Goal: Task Accomplishment & Management: Complete application form

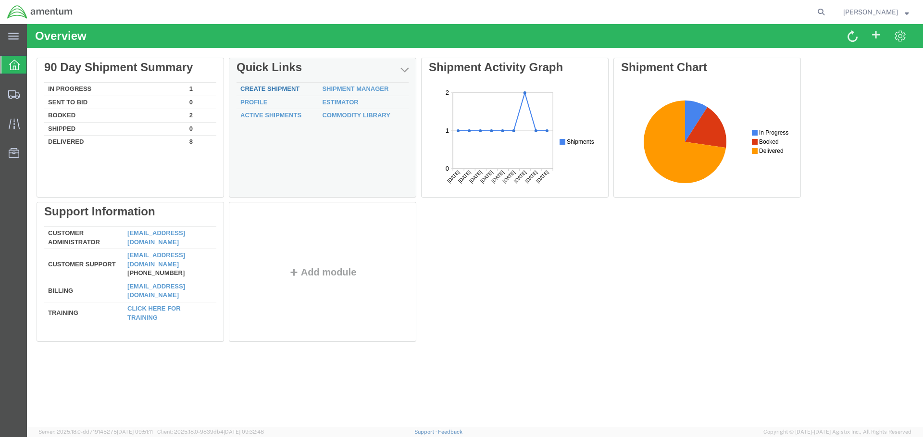
click at [284, 86] on link "Create Shipment" at bounding box center [269, 88] width 59 height 7
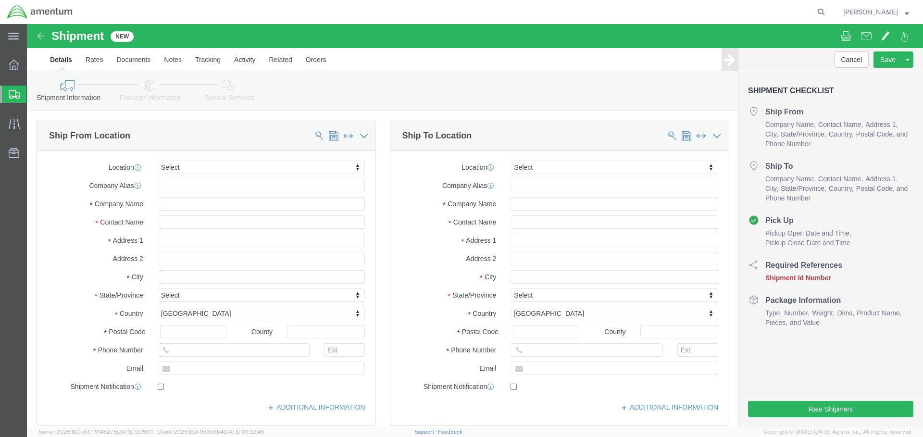
select select
click input "text"
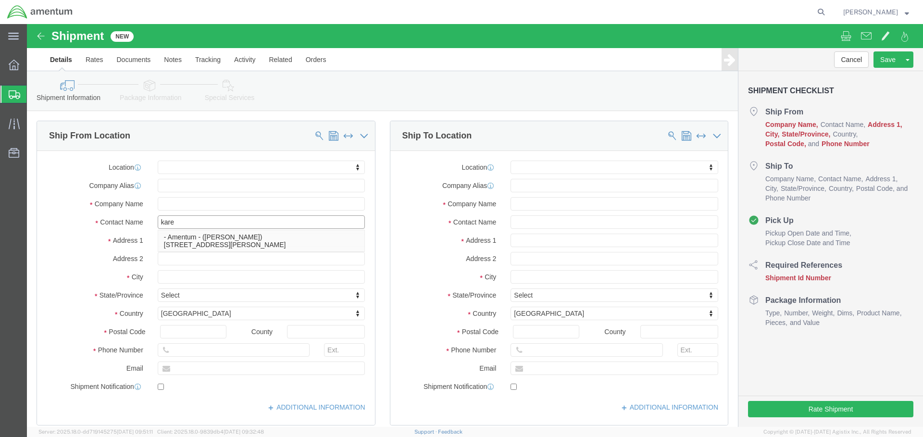
type input "karen"
click p "- Amentum - (KAREN BOWMAN) 727 Ray Road, RM 116, FORT RILEY, KS, 66442, US"
select select
type input "Amentum"
type input "[PERSON_NAME]"
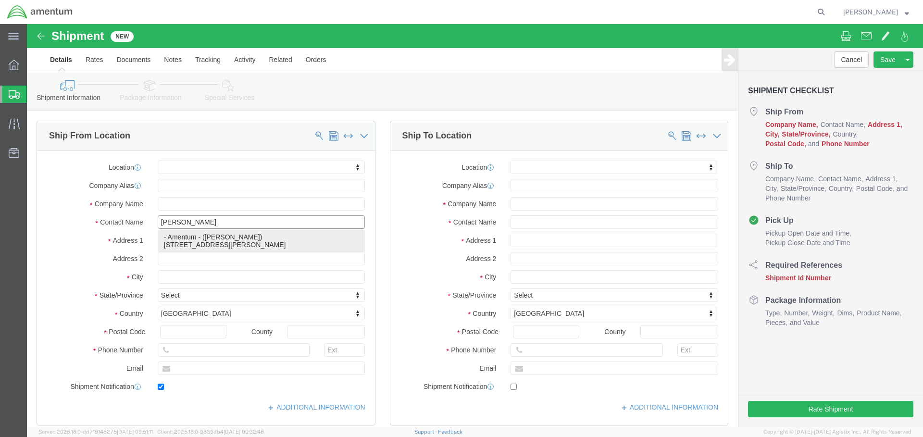
type input "[STREET_ADDRESS]"
type input "RM 116"
type input "FORT [PERSON_NAME]"
type input "66442"
type input "[PHONE_NUMBER]"
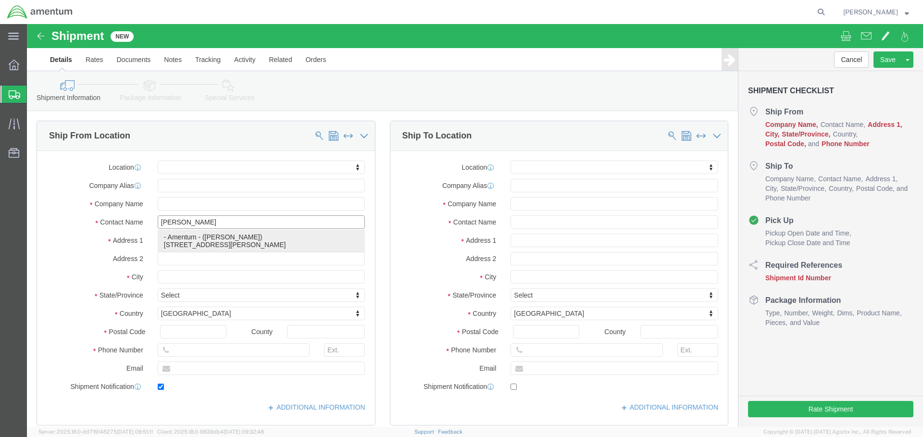
type input "[PERSON_NAME][EMAIL_ADDRESS][DOMAIN_NAME]"
checkbox input "true"
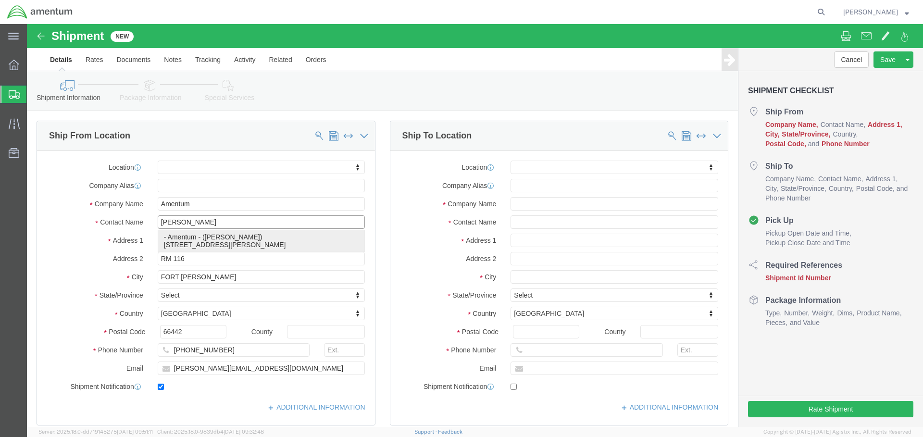
select select "KS"
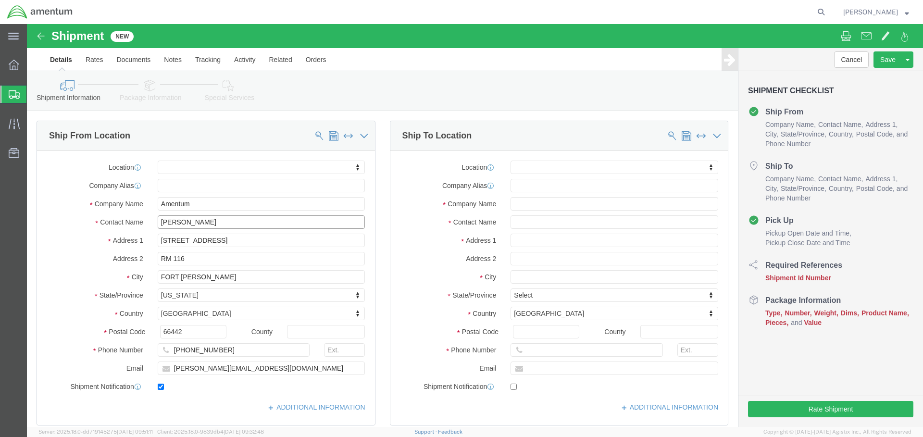
type input "[PERSON_NAME]"
click input "text"
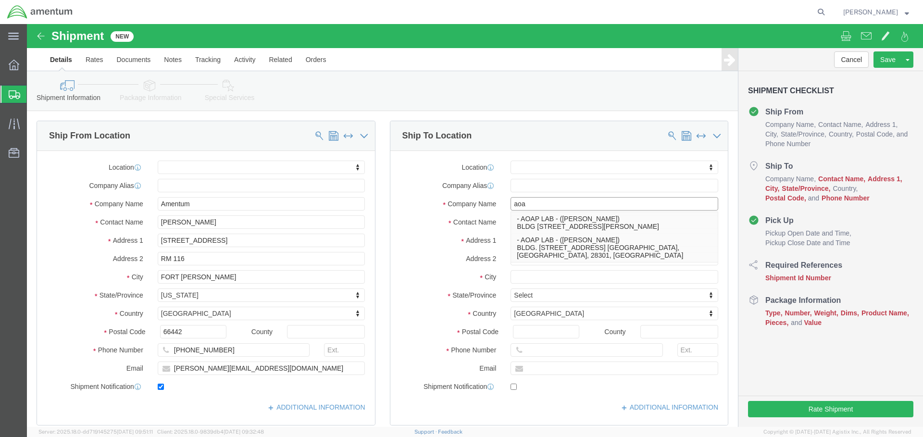
type input "aoap"
drag, startPoint x: 519, startPoint y: 178, endPoint x: 435, endPoint y: 178, distance: 83.7
click div "Company Name aoap aoap - AOAP LAB - (Jeremy Assmus) BLDG 88039 LOGISTICS BLVD R…"
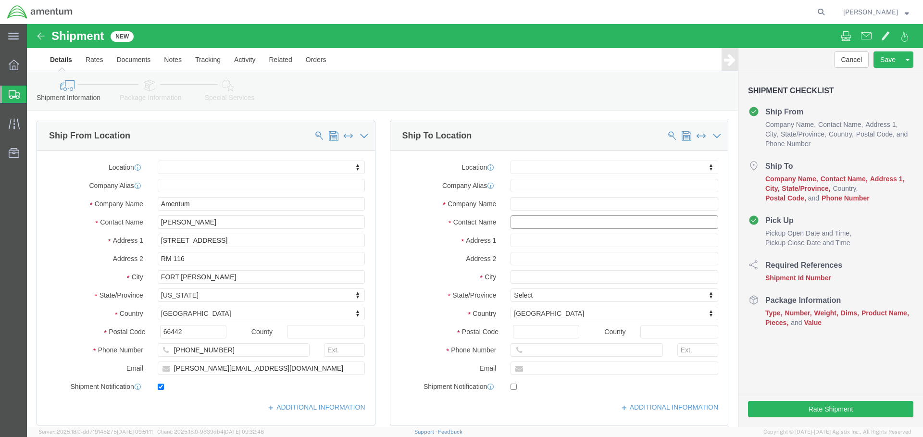
click input "text"
type input "a"
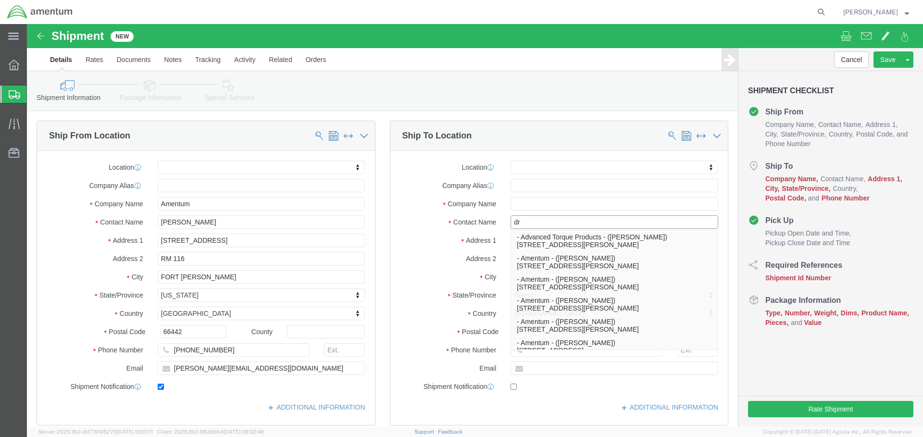
type input "d"
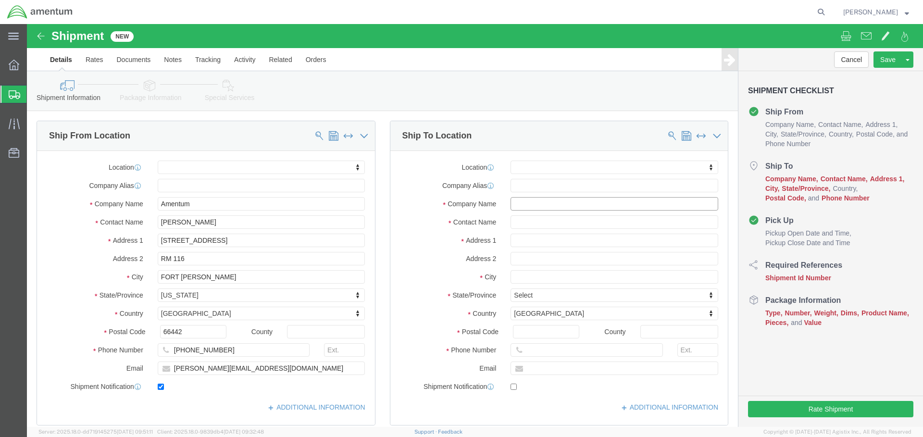
click input "text"
type input "AOAP LABORATORY"
click input "text"
type input "ATTN: [PERSON_NAME]"
click input "text"
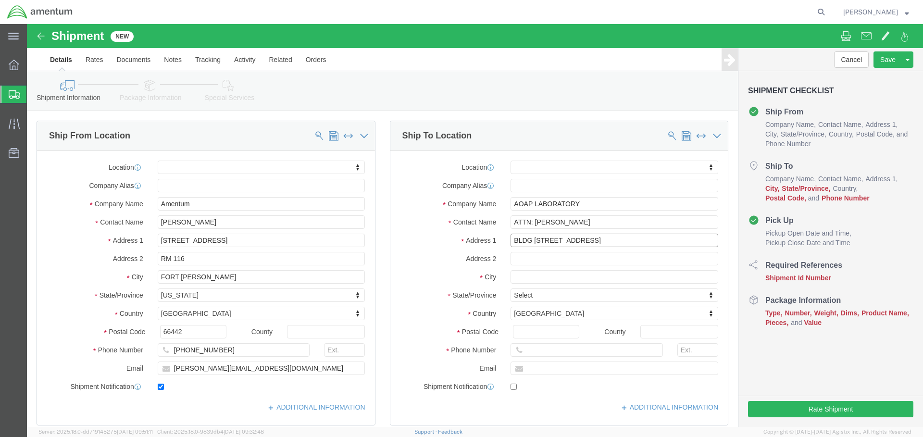
type input "BLDG [STREET_ADDRESS]"
click input "text"
select select
click input "REDSTONE ARENAKL"
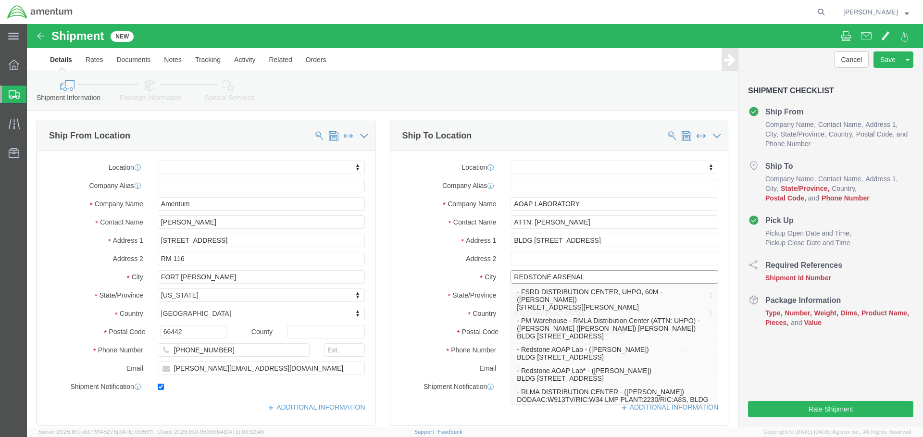
click input "REDSTONE ARSENAL"
type input "REDSTONE ARSENAL"
click div "Location My Profile Location 1002-4122-6 1006-5256-0 1026-8910-0 1281-0560-3 13…"
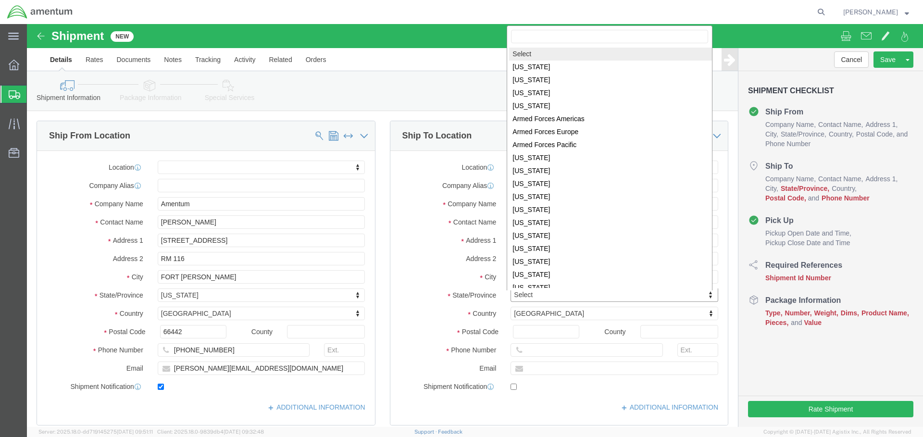
click body "Shipment New Details Rates Documents Notes Tracking Activity Related Orders Can…"
select select
select select "AL"
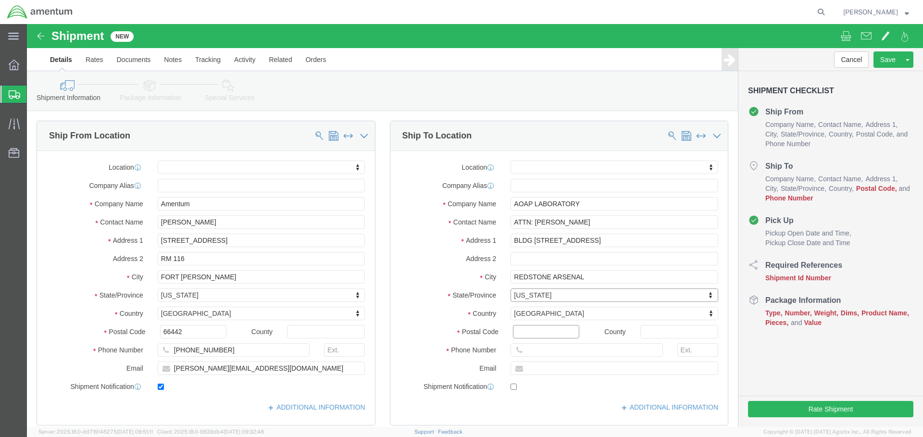
click input "Postal Code"
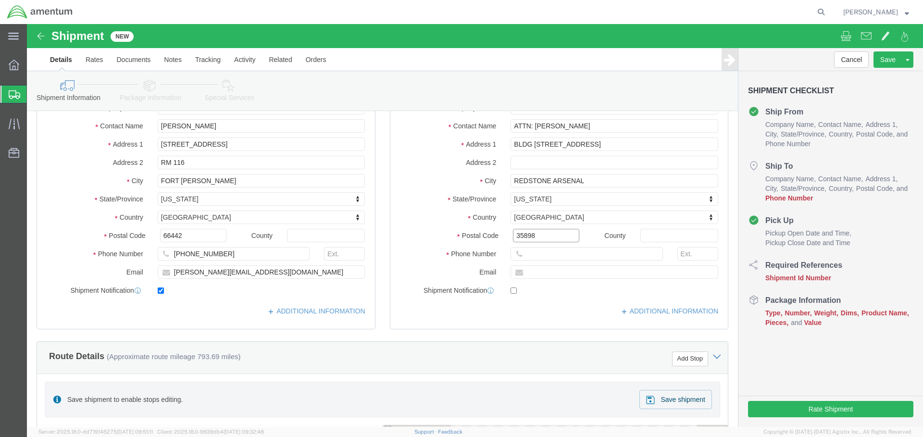
type input "35898"
click input "text"
select select
click div "Location My Profile Location 1002-4122-6 1006-5256-0 1026-8910-0 1281-0560-3 13…"
click input "text"
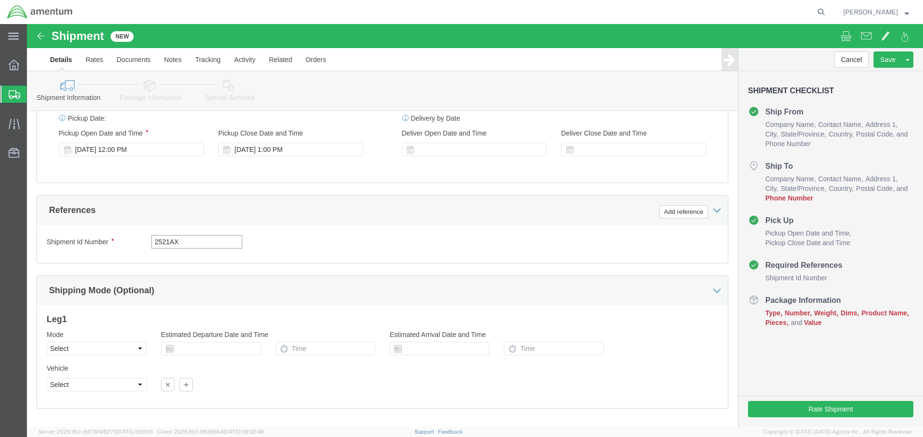
scroll to position [626, 0]
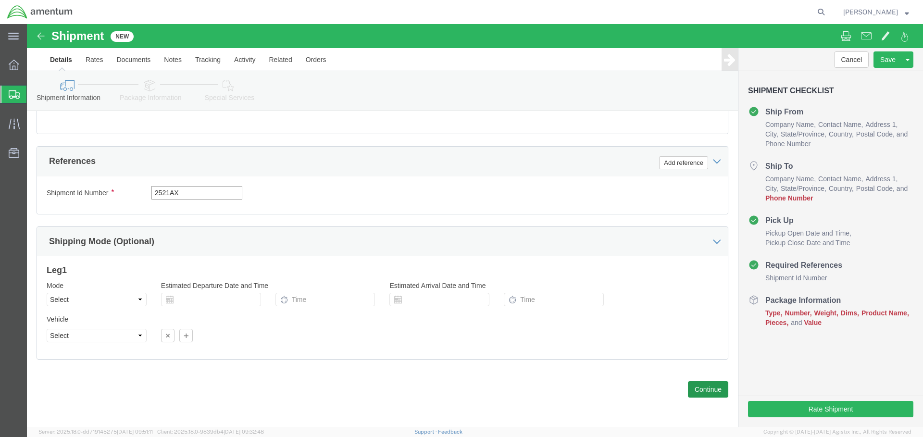
type input "2521AX"
click button "Continue"
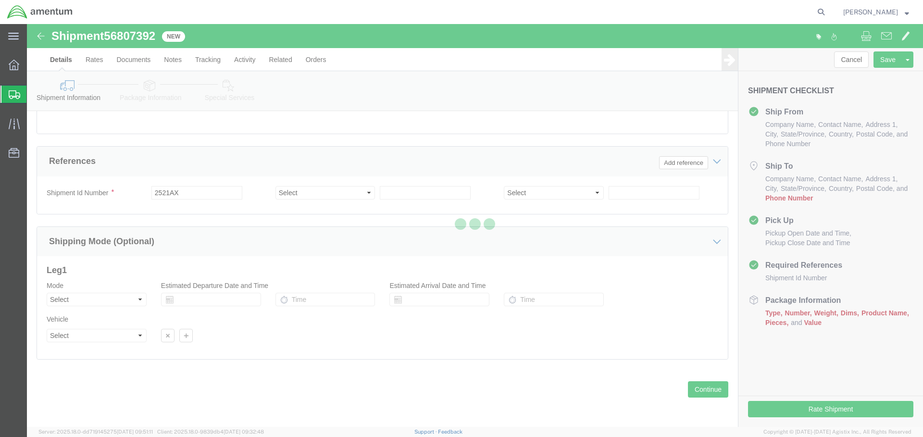
scroll to position [575, 0]
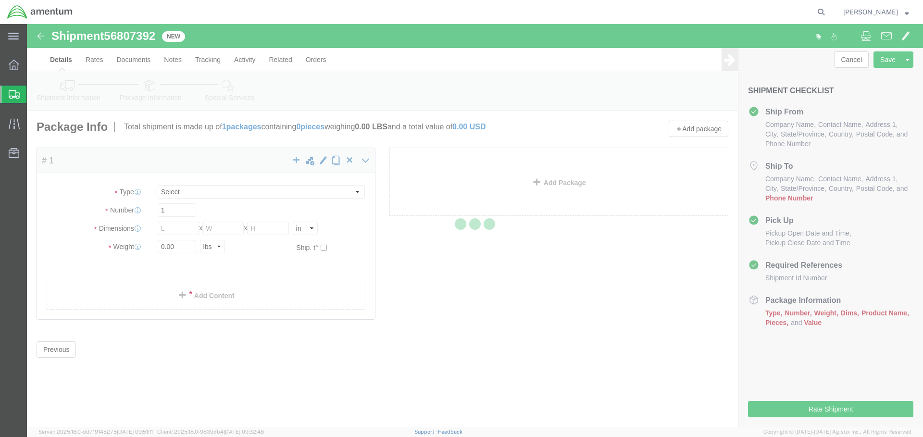
select select "CBOX"
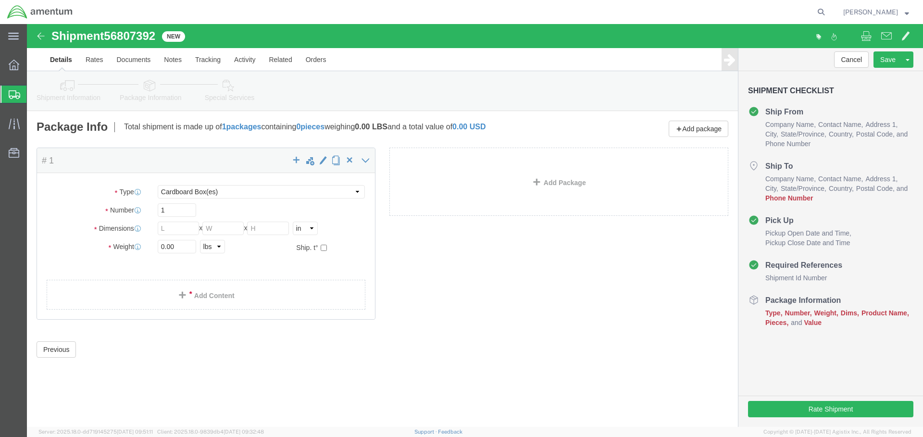
scroll to position [0, 0]
click input "text"
type input "6"
click input "text"
type input "3"
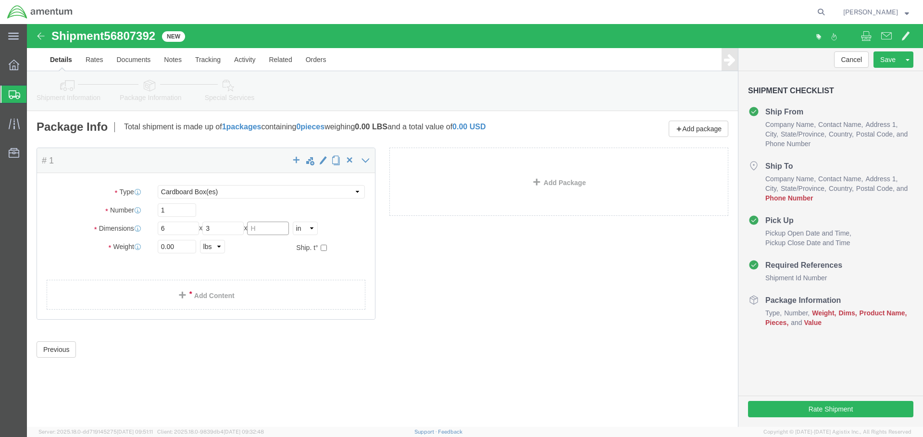
click input "text"
type input "4"
click input "0.00"
drag, startPoint x: 159, startPoint y: 224, endPoint x: 117, endPoint y: 224, distance: 41.8
click div "Weight 0.00 Select kgs lbs Ship. t°"
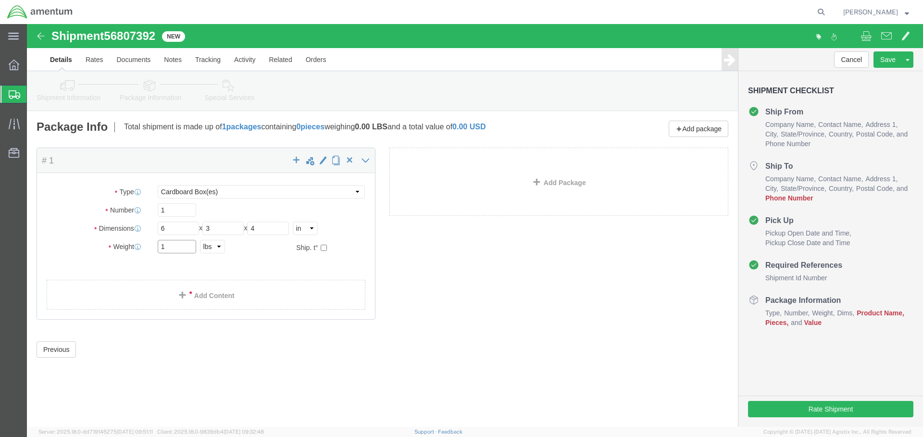
type input "1"
click ul
click link "Add Content"
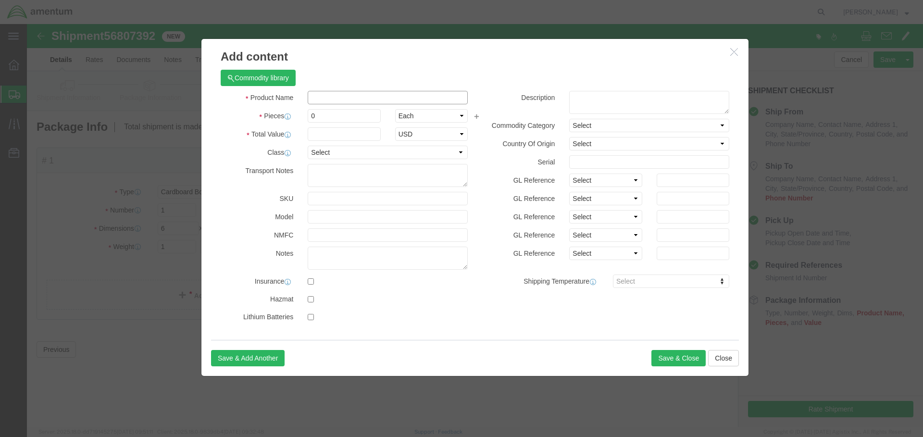
click input "text"
type input "AOAP SAMPLE"
click input "0"
type input "1"
click input "text"
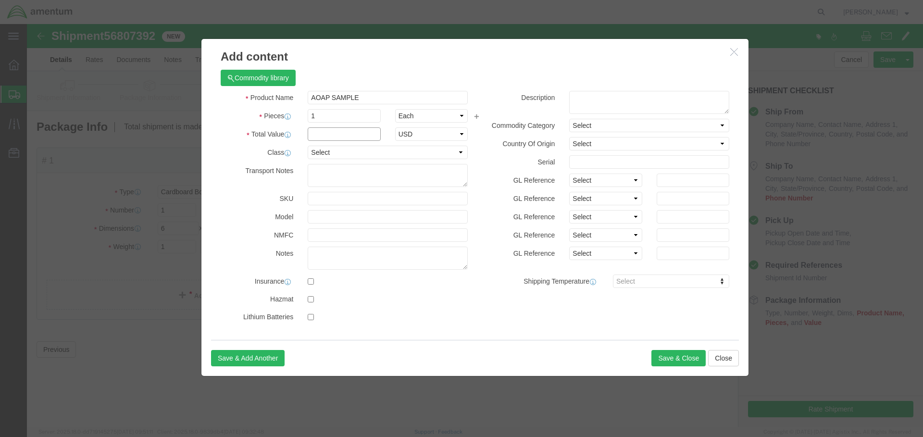
type input "4"
type input "5.00"
click button "Save & Close"
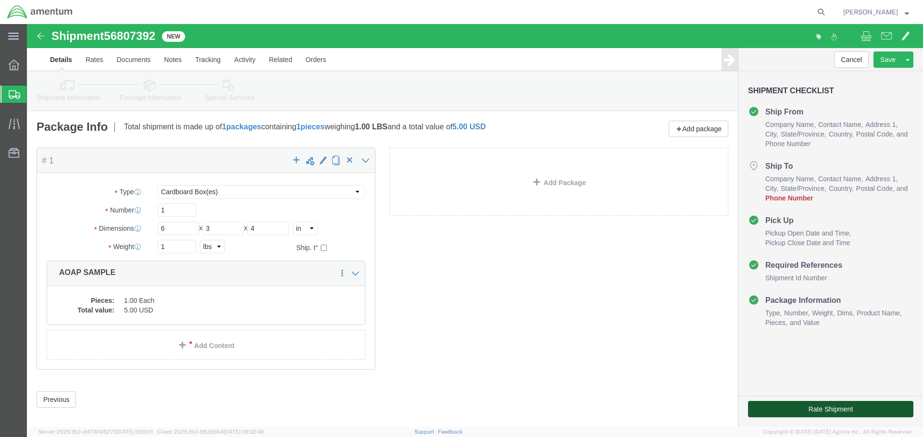
click button "Rate Shipment"
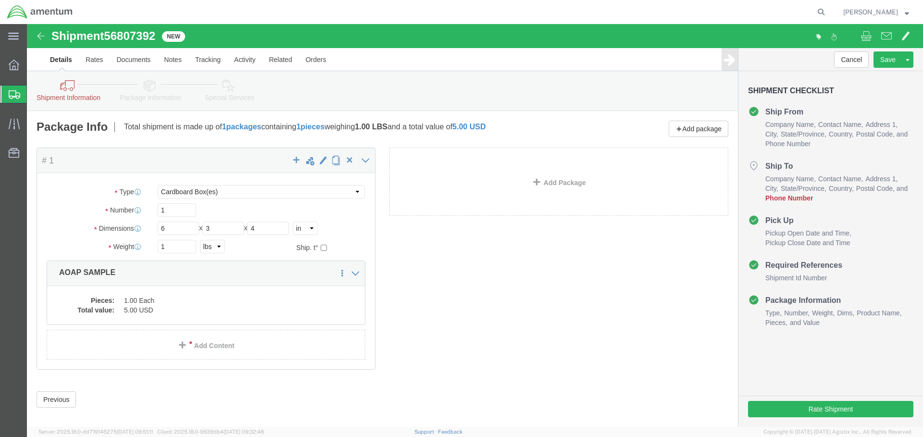
click span "Phone Number"
click span "Country"
click button "Previous"
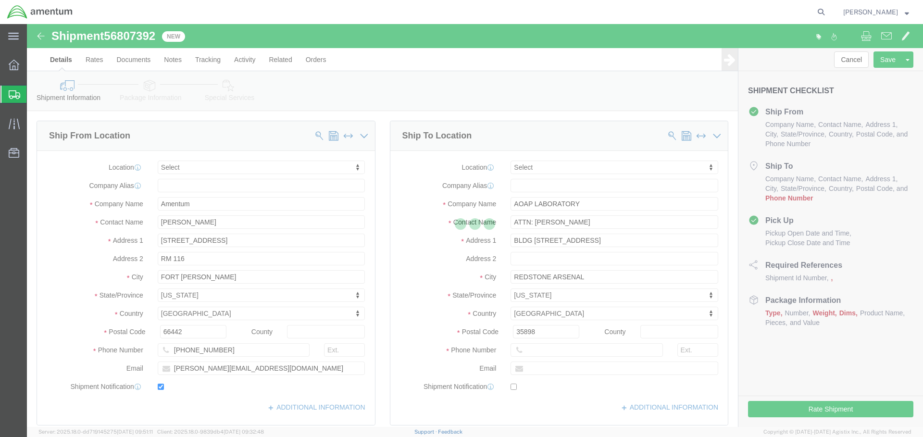
select select
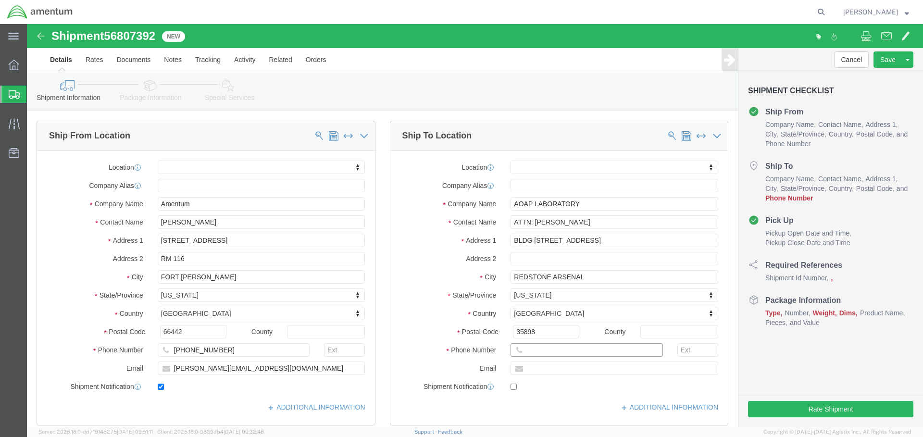
click input "text"
type input "3127370263"
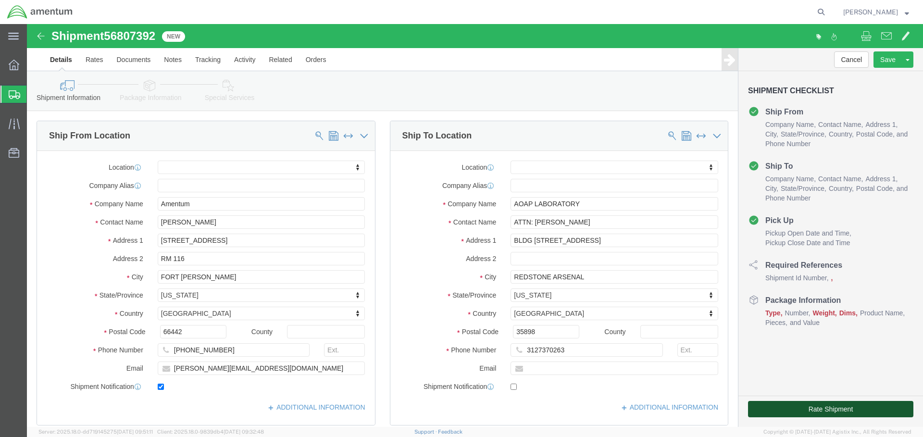
click button "Rate Shipment"
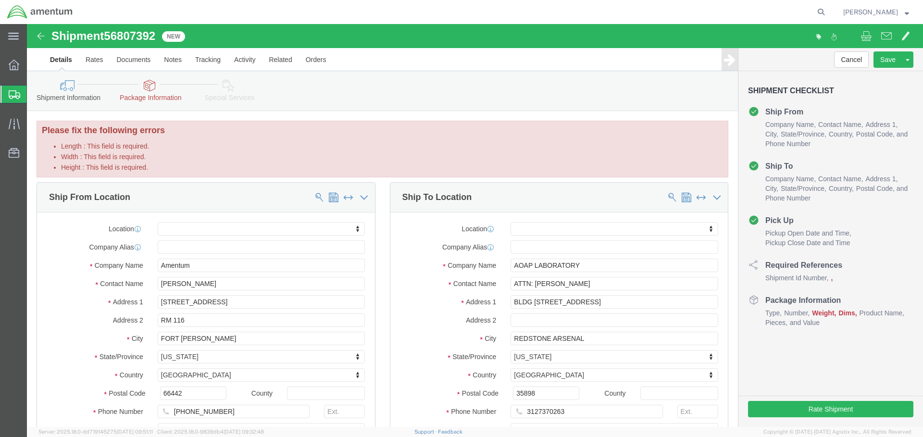
scroll to position [577, 0]
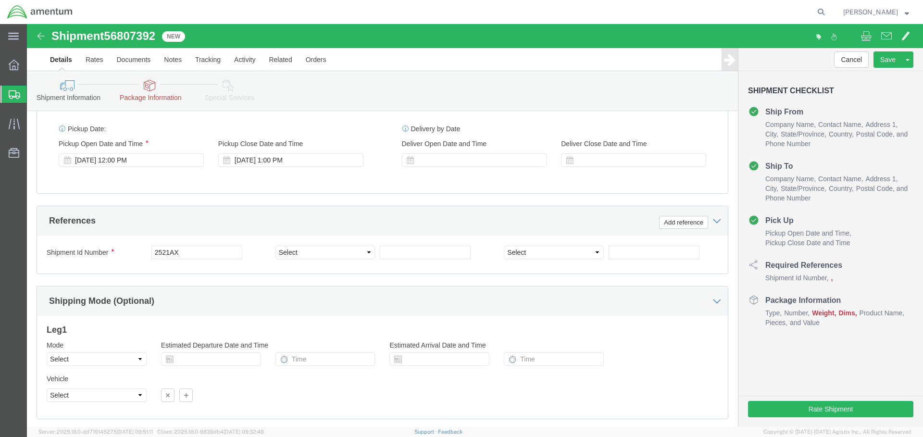
click button "Continue"
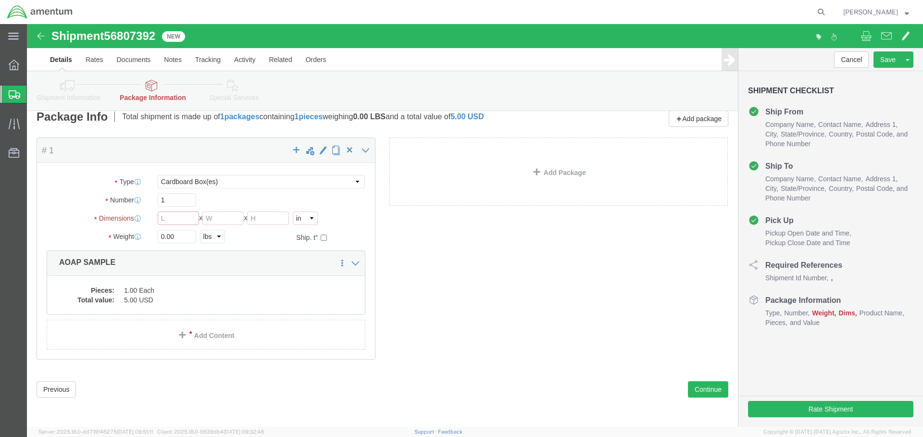
click input "Length : This field is required."
type input "6"
click input "Width : This field is required."
type input "3"
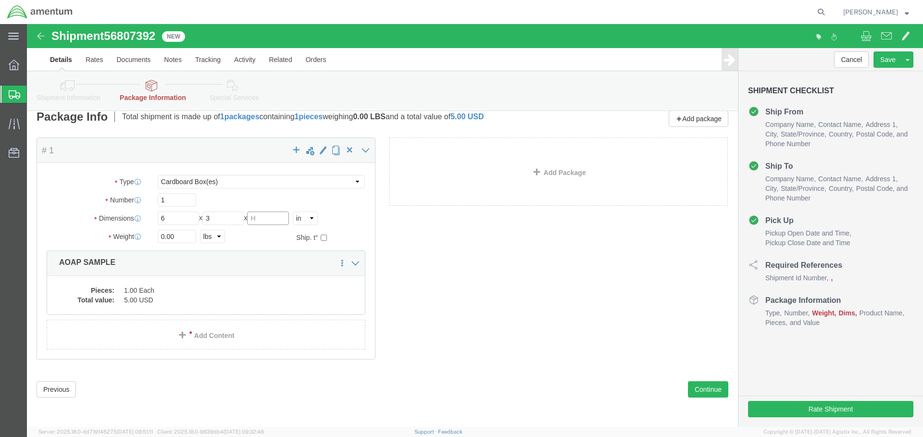
click input "Height : This field is required."
type input "4"
click input "0.00"
drag, startPoint x: 152, startPoint y: 211, endPoint x: 118, endPoint y: 208, distance: 34.3
click div "Weight 0.00 Select kgs lbs Ship. t°"
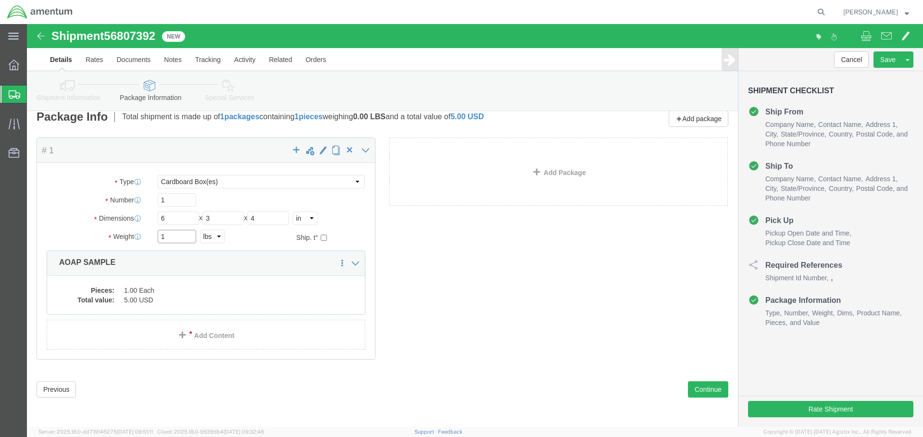
type input "1"
click div "Package Type Select BCK Boxes Bale(s) Basket(s) Bolt(s) Bottle(s) Buckets Bulk …"
click link "Add Content"
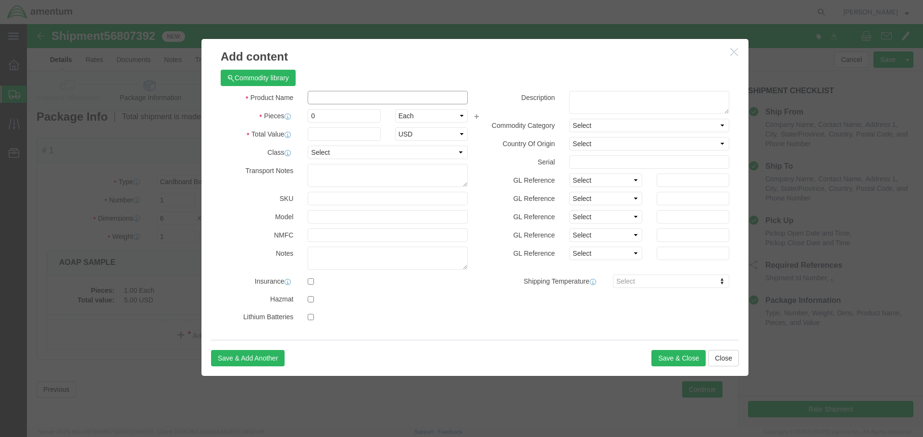
click input "text"
type input "AOAP SAMPLE"
click input "0"
type input "1"
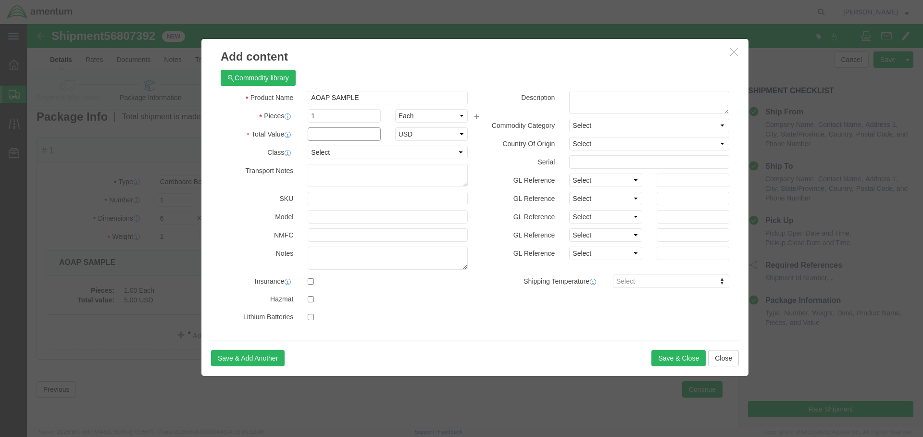
click input "text"
type input "5.00"
click button "Save & Close"
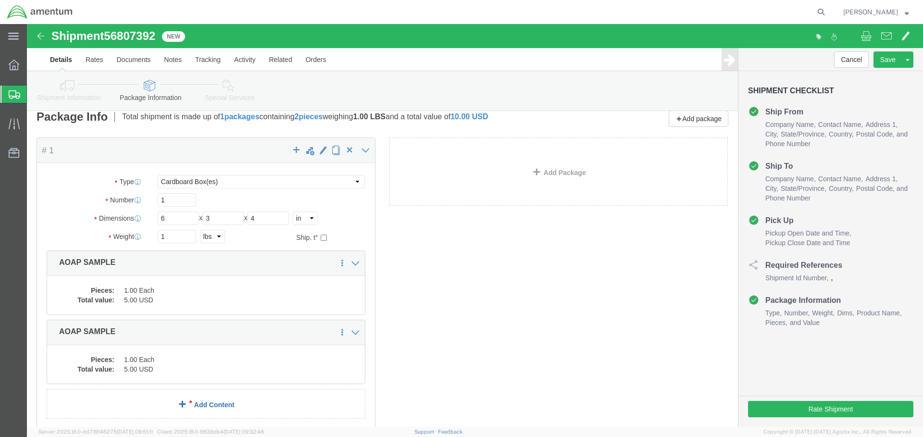
click link "Add Content"
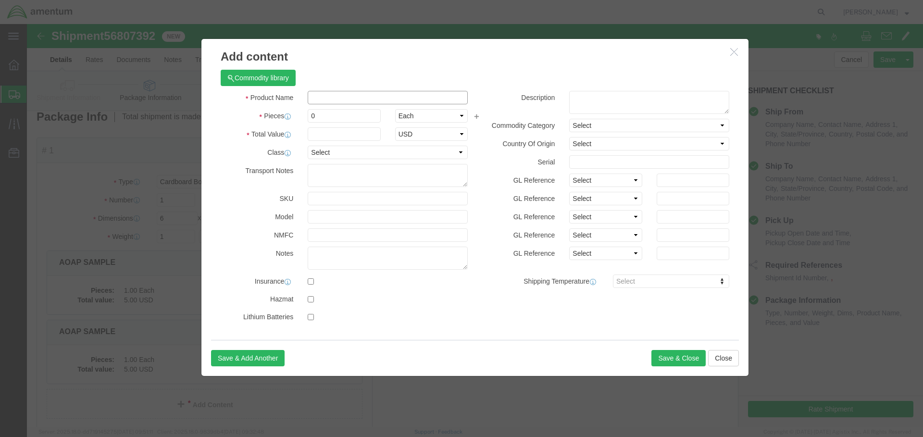
click input "text"
type input "AOAP SAMPLE"
click input "0"
type input "1"
click input "text"
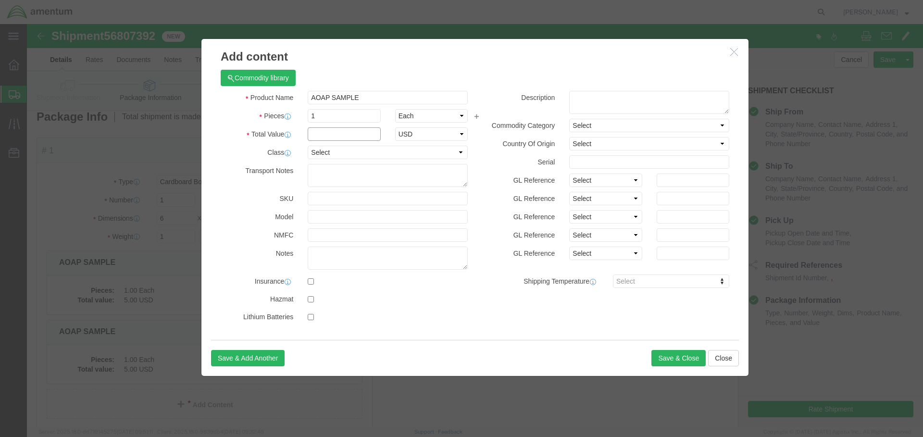
type input "1"
type input "8"
type input "5.00"
click button "Save & Close"
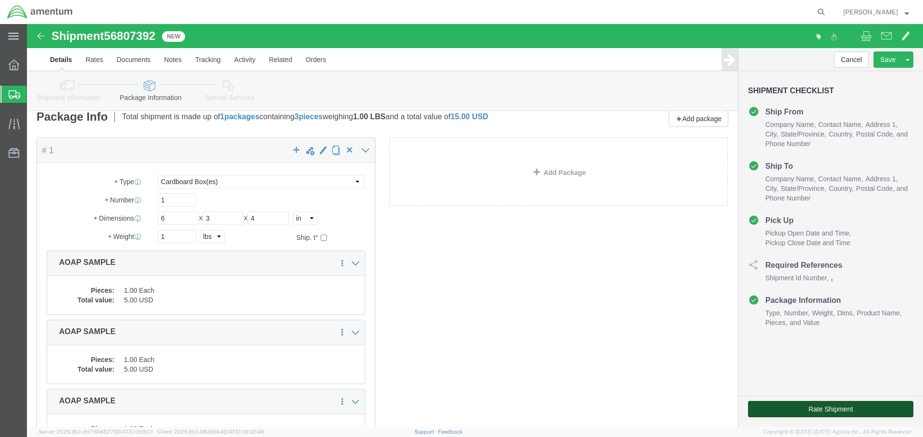
click button "Rate Shipment"
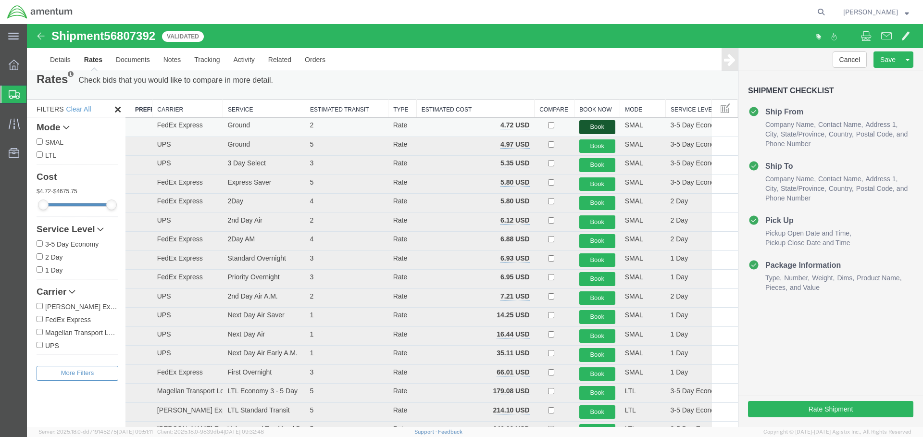
click at [592, 130] on button "Book" at bounding box center [597, 127] width 36 height 14
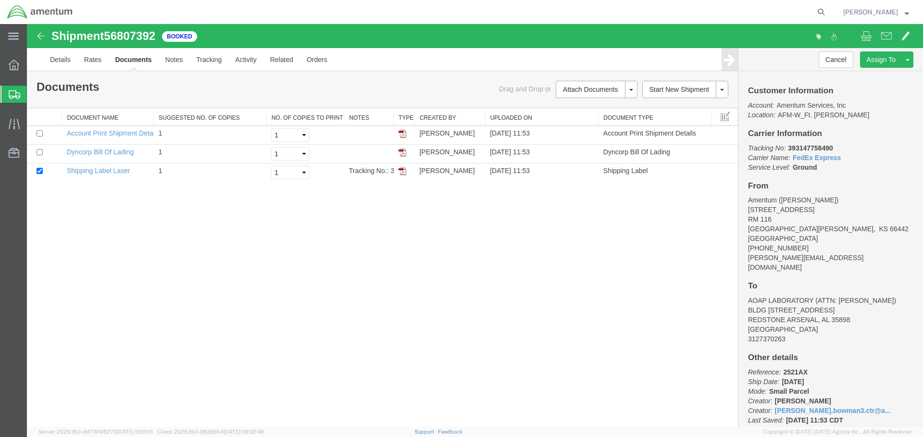
scroll to position [0, 0]
